Goal: Task Accomplishment & Management: Use online tool/utility

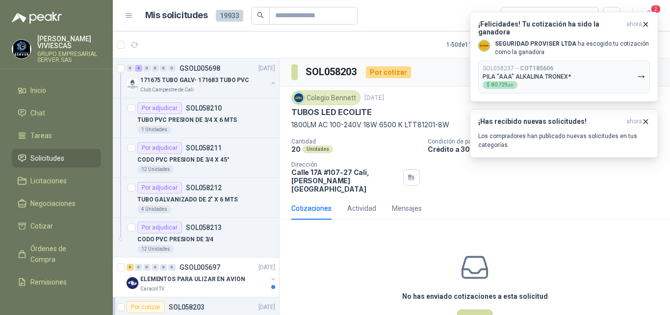
scroll to position [147, 0]
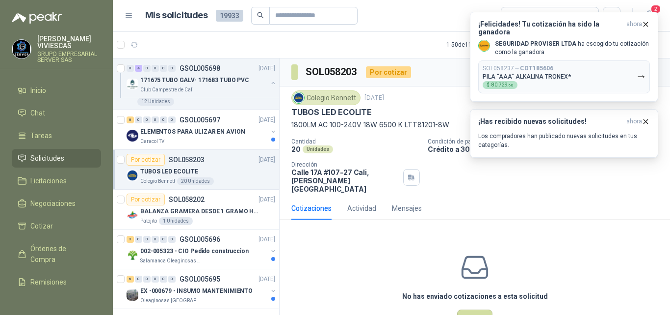
click at [177, 171] on p "TUBOS LED ECOLITE" at bounding box center [169, 171] width 58 height 9
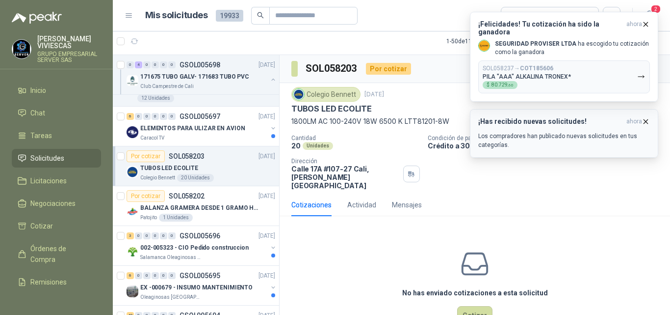
click at [649, 121] on icon "button" at bounding box center [646, 121] width 8 height 8
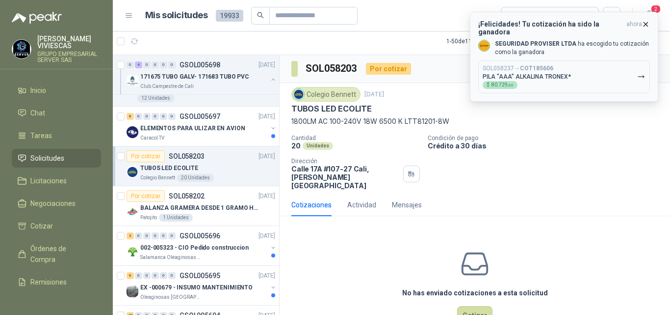
click at [645, 21] on icon "button" at bounding box center [646, 24] width 8 height 8
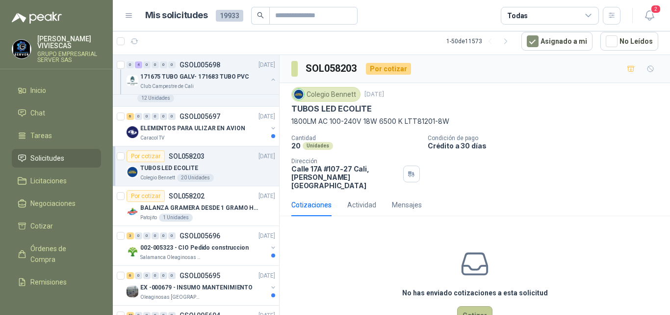
click at [466, 306] on button "Cotizar" at bounding box center [474, 315] width 35 height 19
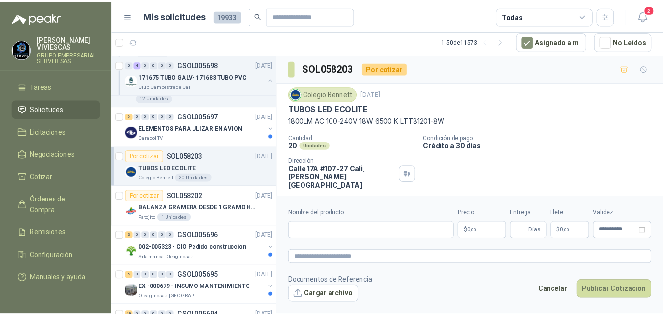
scroll to position [60, 0]
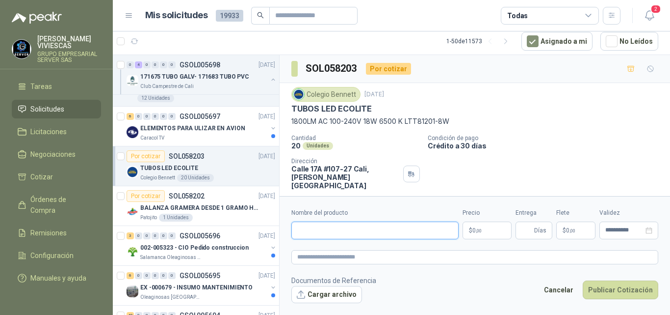
click at [323, 231] on input "Nombre del producto" at bounding box center [375, 230] width 167 height 18
type input "**********"
click at [477, 229] on body "[PERSON_NAME] GRUPO EMPRESARIAL SERVER SAS Inicio Chat Tareas Solicitudes Licit…" at bounding box center [335, 157] width 670 height 315
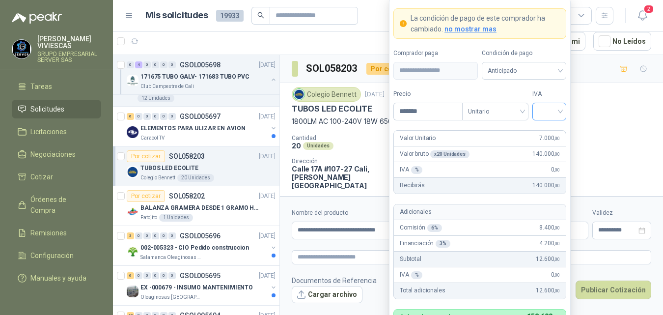
type input "*******"
click at [552, 113] on input "search" at bounding box center [549, 110] width 22 height 15
click at [546, 132] on div "19%" at bounding box center [549, 132] width 18 height 11
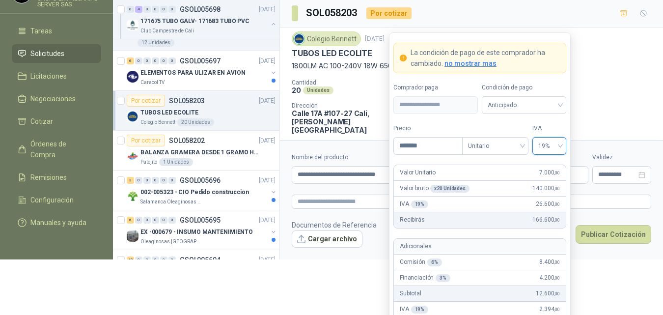
scroll to position [95, 0]
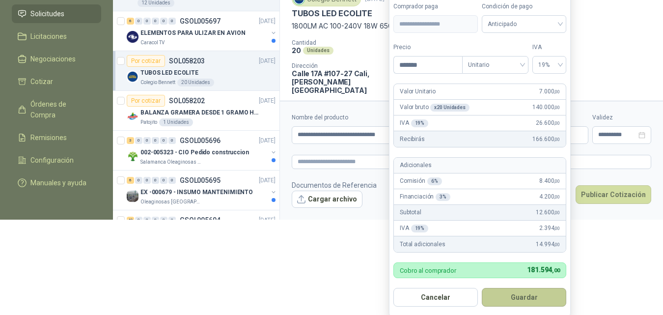
click at [520, 293] on button "Guardar" at bounding box center [523, 297] width 84 height 19
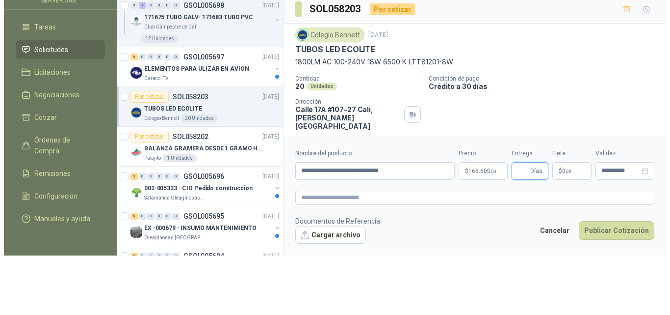
scroll to position [0, 0]
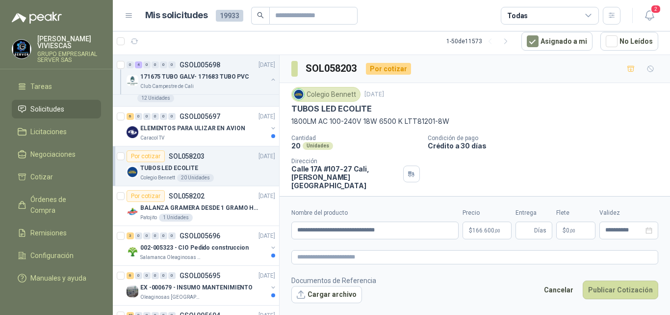
click at [462, 143] on p "Crédito a 30 días" at bounding box center [547, 145] width 239 height 8
click at [537, 231] on span "Días" at bounding box center [540, 230] width 12 height 17
click at [530, 231] on input "Entrega" at bounding box center [527, 230] width 11 height 17
type input "*"
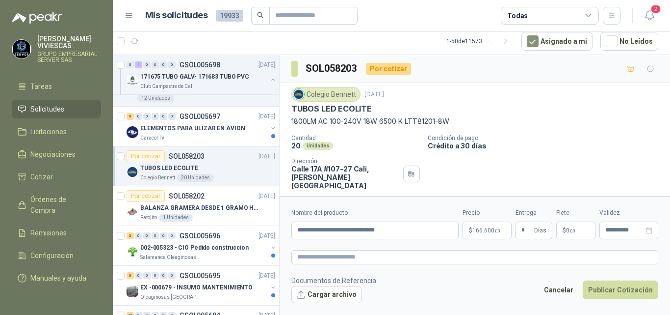
click at [569, 226] on p "$ 0 ,00" at bounding box center [576, 230] width 39 height 18
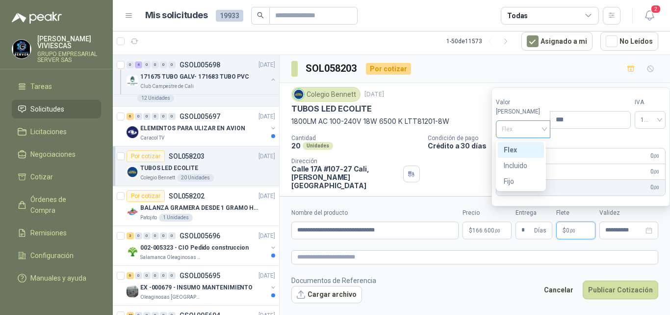
click at [509, 130] on span "Flex" at bounding box center [523, 129] width 43 height 15
click at [516, 165] on div "Incluido" at bounding box center [521, 165] width 34 height 11
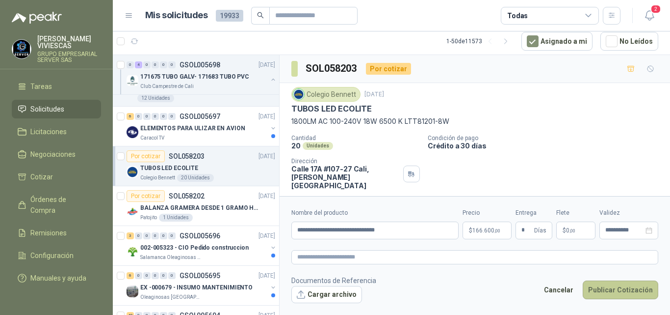
click at [614, 291] on button "Publicar Cotización" at bounding box center [621, 289] width 76 height 19
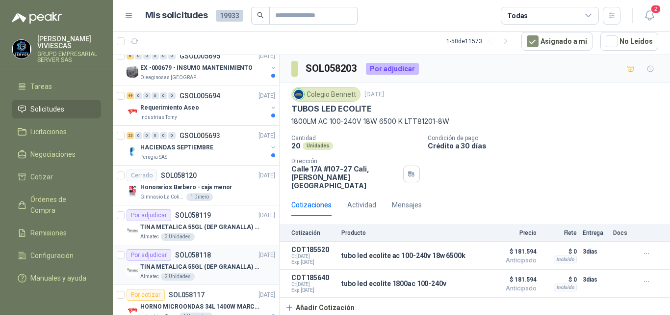
scroll to position [393, 0]
